Goal: Task Accomplishment & Management: Complete application form

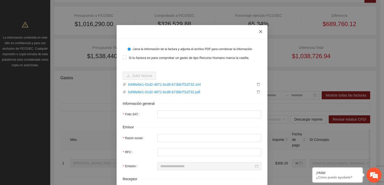
click at [258, 34] on icon "close" at bounding box center [260, 32] width 4 height 4
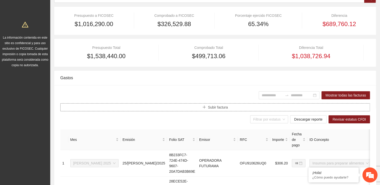
click at [221, 109] on span "Subir factura" at bounding box center [218, 108] width 20 height 6
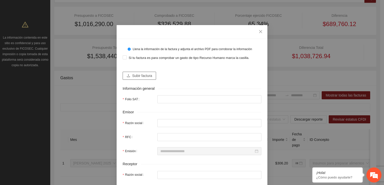
click at [137, 78] on span "Subir factura" at bounding box center [142, 76] width 20 height 6
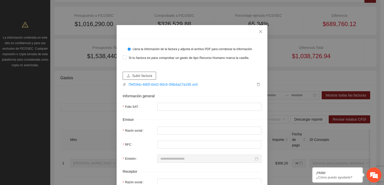
type input "**********"
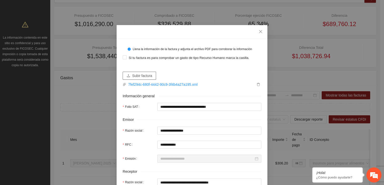
type input "**********"
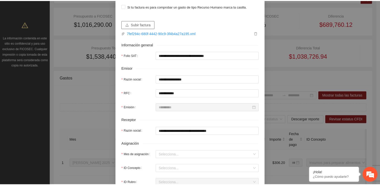
scroll to position [9, 0]
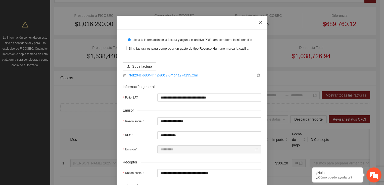
click at [258, 25] on span "Close" at bounding box center [261, 23] width 14 height 14
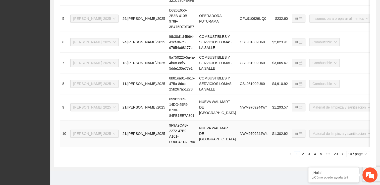
scroll to position [345, 0]
click at [302, 154] on link "2" at bounding box center [303, 154] width 6 height 6
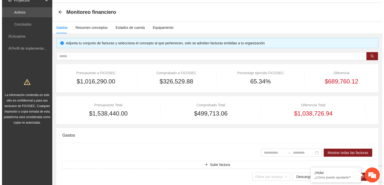
scroll to position [25, 0]
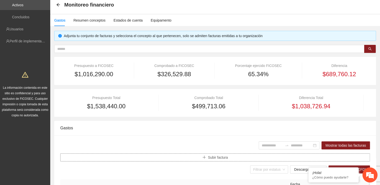
click at [225, 156] on span "Subir factura" at bounding box center [218, 158] width 20 height 6
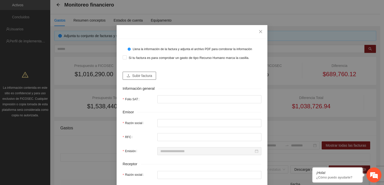
click at [147, 76] on span "Subir factura" at bounding box center [142, 76] width 20 height 6
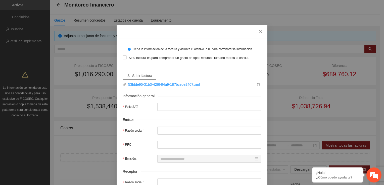
type input "**********"
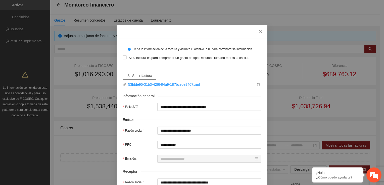
type input "**********"
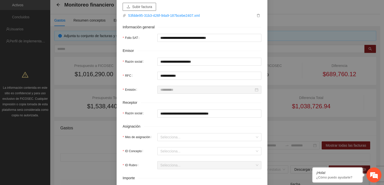
scroll to position [0, 0]
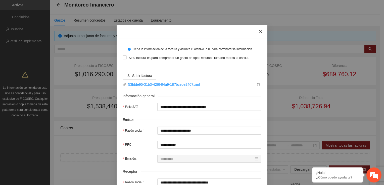
click at [259, 32] on icon "close" at bounding box center [260, 31] width 3 height 3
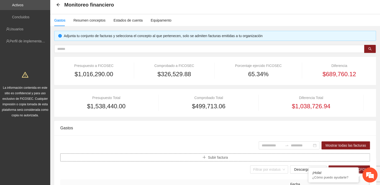
click at [214, 157] on span "Subir factura" at bounding box center [218, 158] width 20 height 6
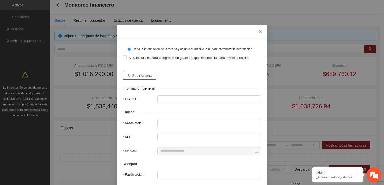
click at [148, 74] on span "Subir factura" at bounding box center [142, 76] width 20 height 6
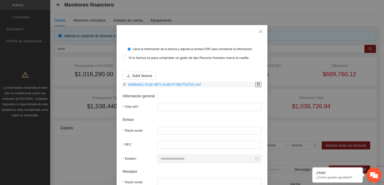
click at [256, 85] on icon "delete" at bounding box center [258, 85] width 4 height 4
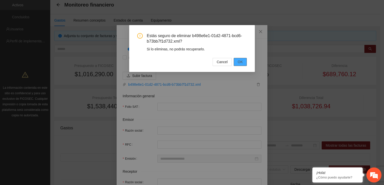
click at [243, 62] on button "OK" at bounding box center [239, 62] width 13 height 8
type input "*"
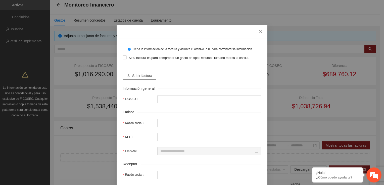
click at [135, 75] on span "Subir factura" at bounding box center [142, 76] width 20 height 6
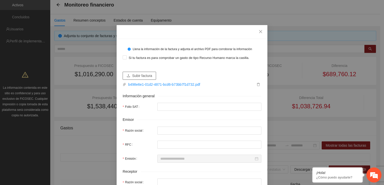
click at [144, 77] on span "Subir factura" at bounding box center [142, 76] width 20 height 6
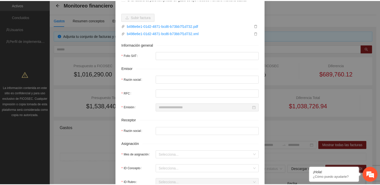
scroll to position [17, 0]
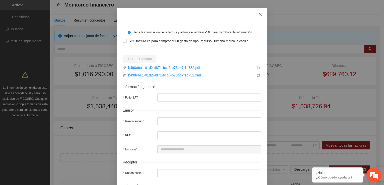
click at [259, 12] on span "Close" at bounding box center [261, 15] width 14 height 14
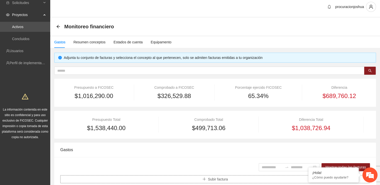
scroll to position [0, 0]
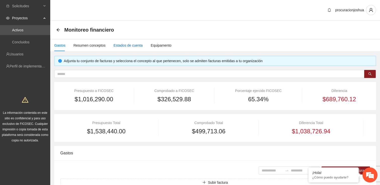
click at [129, 45] on div "Estados de cuenta" at bounding box center [127, 46] width 29 height 6
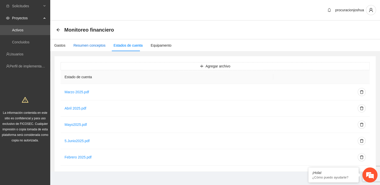
click at [81, 47] on div "Resumen conceptos" at bounding box center [89, 46] width 32 height 6
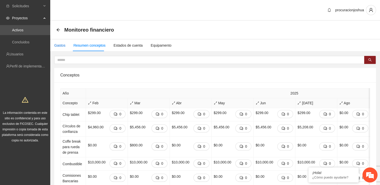
click at [57, 44] on div "Gastos" at bounding box center [59, 46] width 11 height 6
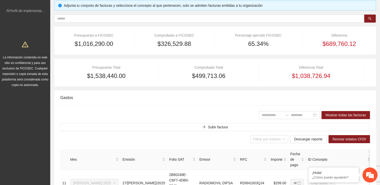
scroll to position [100, 0]
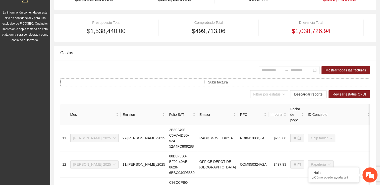
click at [225, 83] on span "Subir factura" at bounding box center [218, 83] width 20 height 6
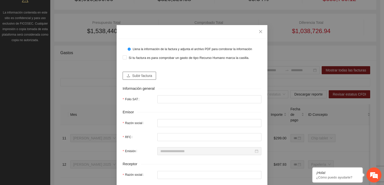
click at [136, 75] on span "Subir factura" at bounding box center [142, 76] width 20 height 6
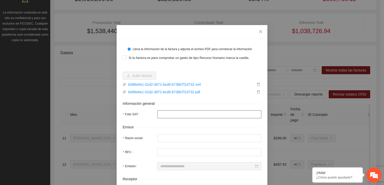
click at [163, 116] on input "Folio SAT" at bounding box center [209, 114] width 104 height 8
click at [164, 116] on input "Folio SAT" at bounding box center [209, 114] width 104 height 8
click at [165, 116] on input "Folio SAT" at bounding box center [209, 114] width 104 height 8
drag, startPoint x: 175, startPoint y: 116, endPoint x: 191, endPoint y: 114, distance: 16.7
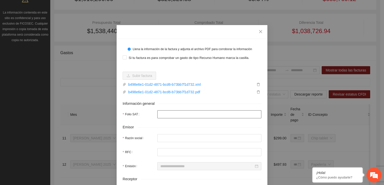
click at [176, 116] on input "Folio SAT" at bounding box center [209, 114] width 104 height 8
click at [192, 114] on input "Folio SAT" at bounding box center [209, 114] width 104 height 8
drag, startPoint x: 199, startPoint y: 114, endPoint x: 199, endPoint y: 117, distance: 2.8
click at [199, 114] on input "Folio SAT" at bounding box center [209, 114] width 104 height 8
click at [196, 142] on input "Razón social" at bounding box center [209, 138] width 104 height 8
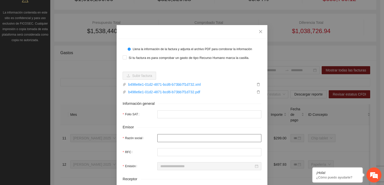
drag, startPoint x: 196, startPoint y: 142, endPoint x: 201, endPoint y: 164, distance: 22.7
click at [255, 34] on span "Close" at bounding box center [261, 32] width 14 height 14
